Goal: Transaction & Acquisition: Purchase product/service

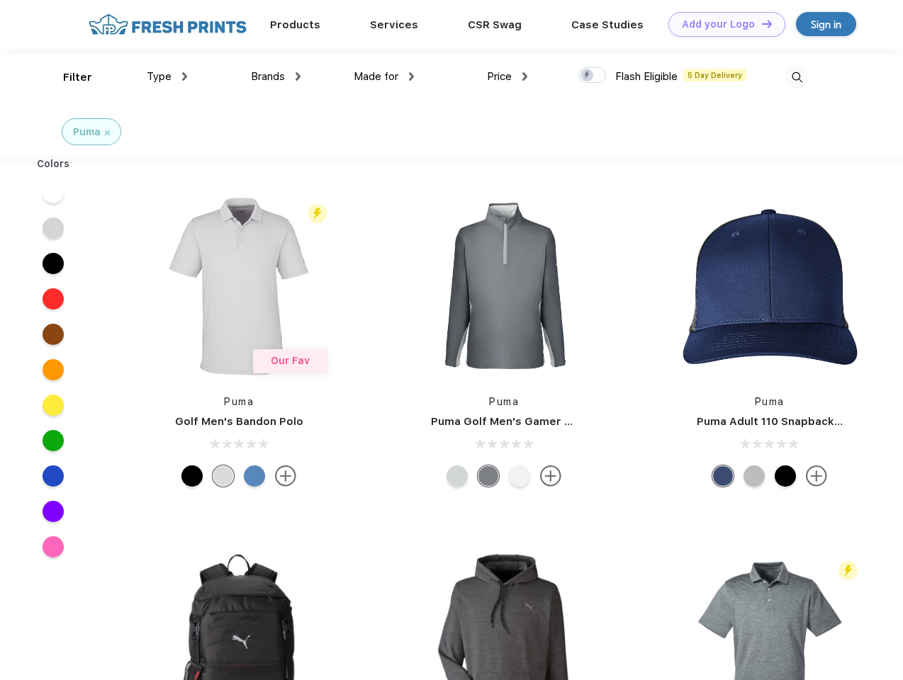
click at [721, 24] on link "Add your Logo Design Tool" at bounding box center [726, 24] width 117 height 25
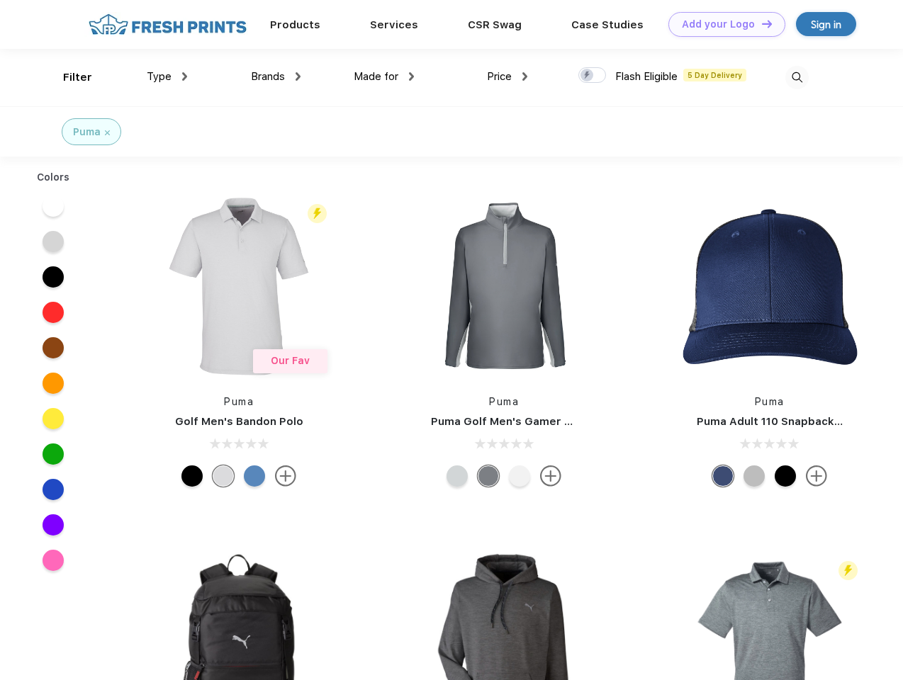
click at [0, 0] on div "Design Tool" at bounding box center [0, 0] width 0 height 0
click at [760, 23] on link "Add your Logo Design Tool" at bounding box center [726, 24] width 117 height 25
click at [68, 77] on div "Filter" at bounding box center [77, 77] width 29 height 16
click at [167, 77] on span "Type" at bounding box center [159, 76] width 25 height 13
click at [276, 77] on span "Brands" at bounding box center [268, 76] width 34 height 13
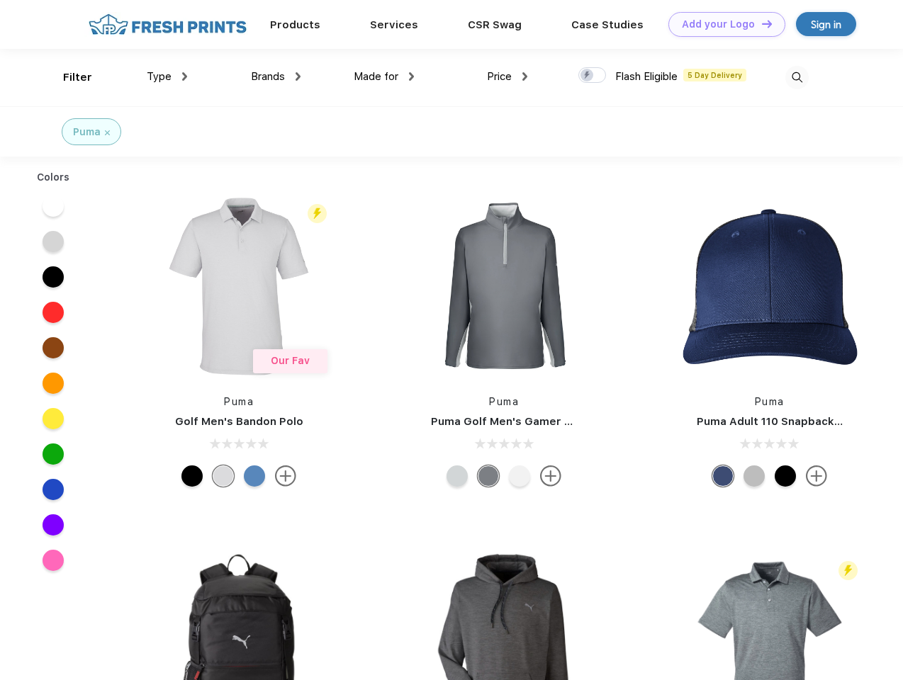
click at [384, 77] on span "Made for" at bounding box center [376, 76] width 45 height 13
click at [507, 77] on span "Price" at bounding box center [499, 76] width 25 height 13
click at [592, 76] on div at bounding box center [592, 75] width 28 height 16
click at [588, 76] on input "checkbox" at bounding box center [582, 71] width 9 height 9
click at [797, 77] on img at bounding box center [796, 77] width 23 height 23
